Goal: Task Accomplishment & Management: Manage account settings

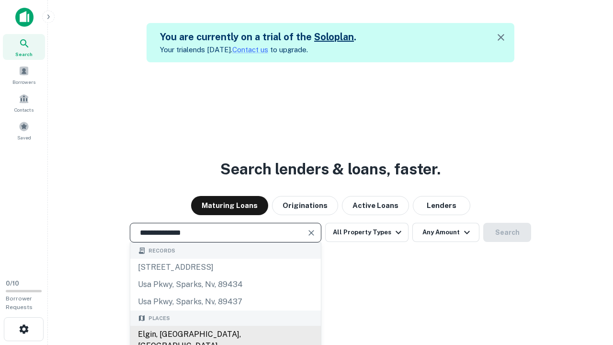
click at [225, 334] on div "Elgin, [GEOGRAPHIC_DATA], [GEOGRAPHIC_DATA]" at bounding box center [225, 340] width 191 height 29
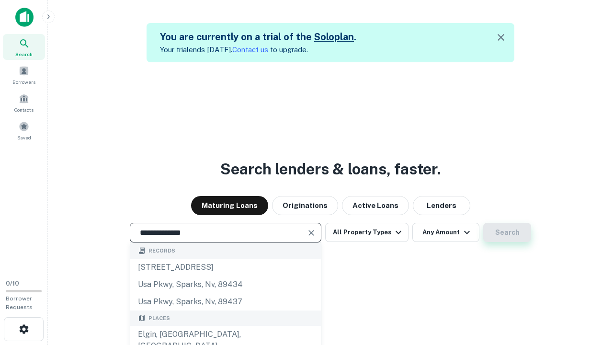
type input "**********"
click at [507, 232] on button "Search" at bounding box center [507, 232] width 48 height 19
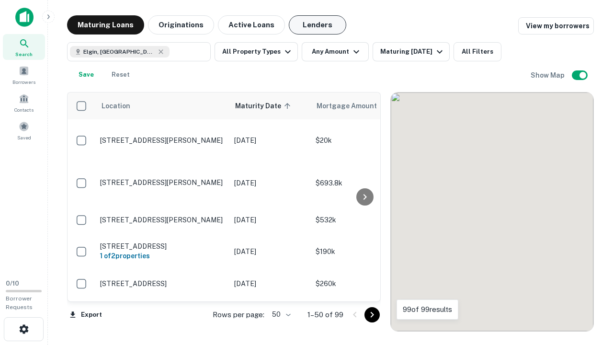
click at [317, 25] on button "Lenders" at bounding box center [317, 24] width 57 height 19
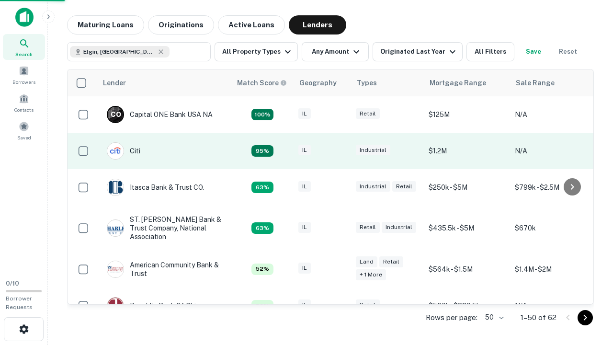
click at [340, 151] on div "IL" at bounding box center [322, 151] width 48 height 13
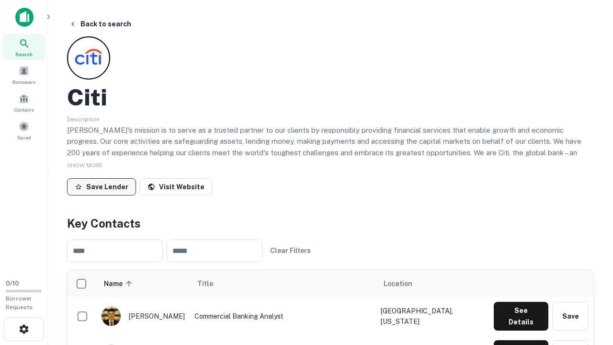
click at [101, 186] on button "Save Lender" at bounding box center [101, 186] width 69 height 17
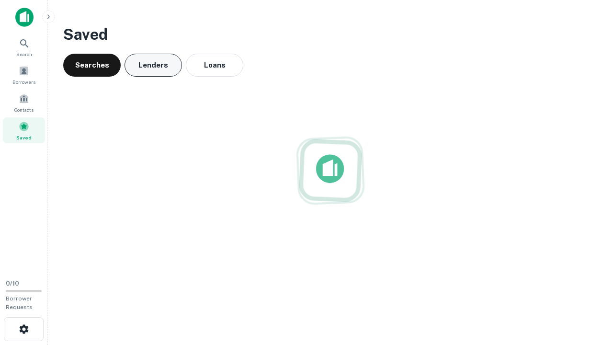
click at [153, 65] on button "Lenders" at bounding box center [152, 65] width 57 height 23
